Goal: Task Accomplishment & Management: Manage account settings

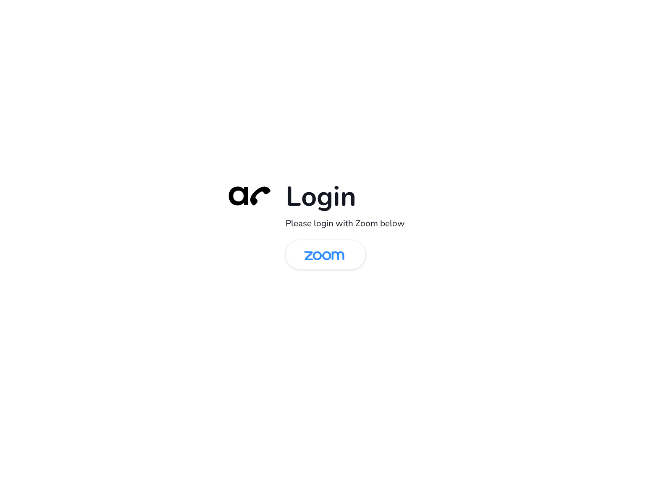
drag, startPoint x: 348, startPoint y: 258, endPoint x: 385, endPoint y: 242, distance: 41.2
click at [348, 259] on img at bounding box center [324, 255] width 58 height 27
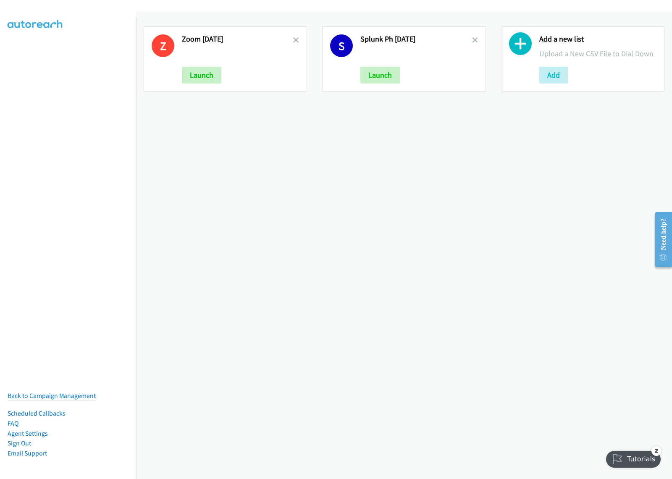
drag, startPoint x: 212, startPoint y: 226, endPoint x: 314, endPoint y: 120, distance: 147.0
click at [212, 225] on div "Z Zoom Sept 1 Launch S Splunk Ph Sept1 Launch Add a new list Upload a New CSV F…" at bounding box center [404, 245] width 536 height 468
click at [19, 439] on link "Sign Out" at bounding box center [20, 443] width 24 height 8
